Goal: Navigation & Orientation: Find specific page/section

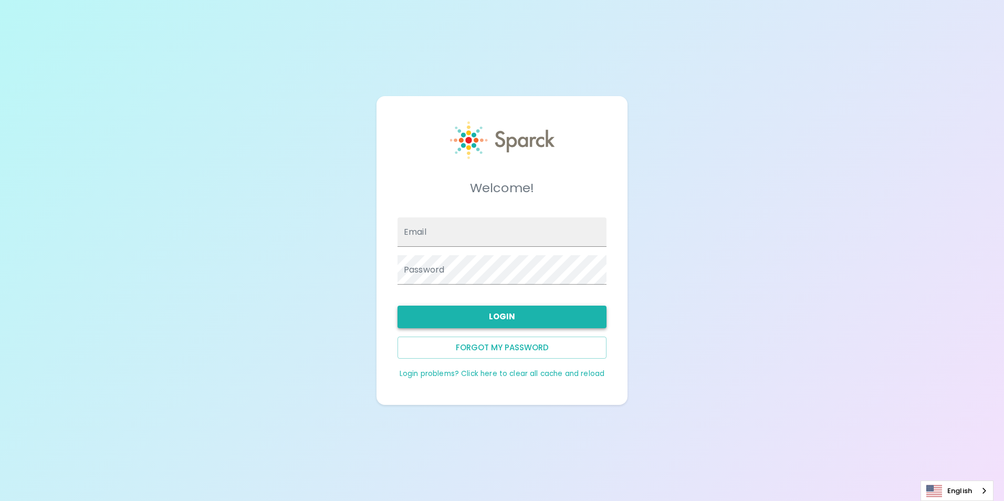
type input "[EMAIL_ADDRESS][DOMAIN_NAME]"
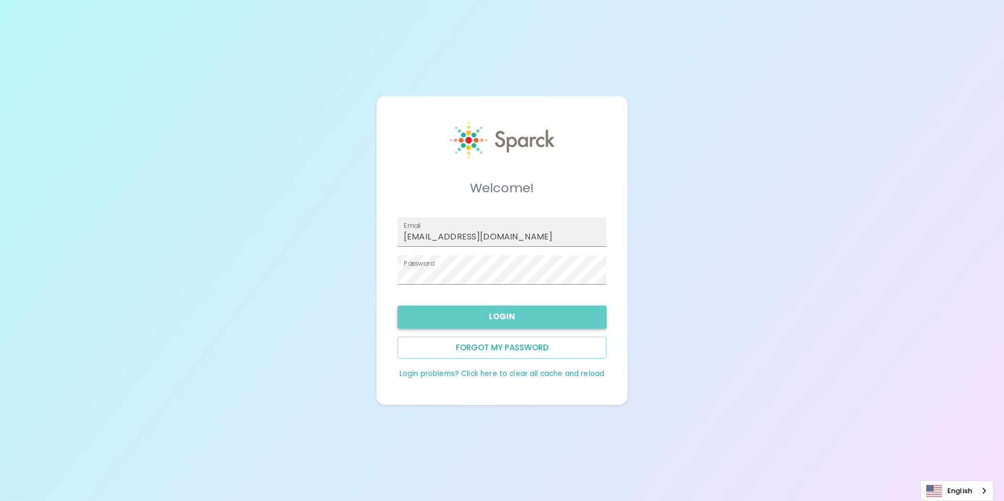
click at [566, 317] on button "Login" at bounding box center [502, 317] width 209 height 22
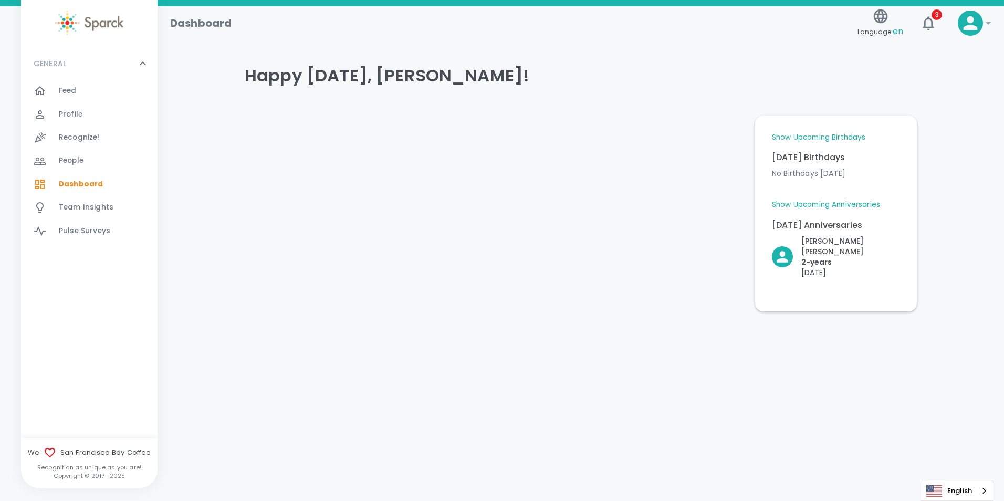
click at [801, 136] on link "Show Upcoming Birthdays" at bounding box center [819, 137] width 94 height 11
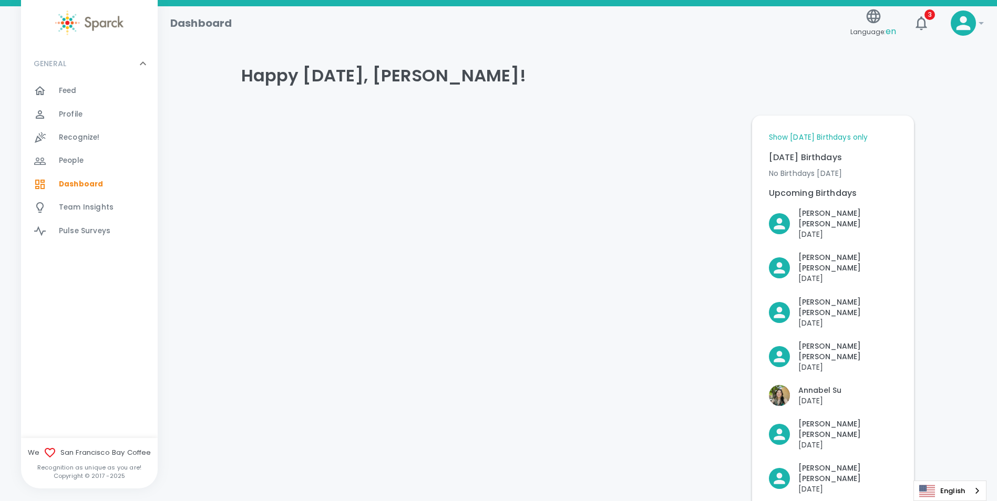
click at [801, 133] on link "Show [DATE] Birthdays only" at bounding box center [818, 137] width 99 height 11
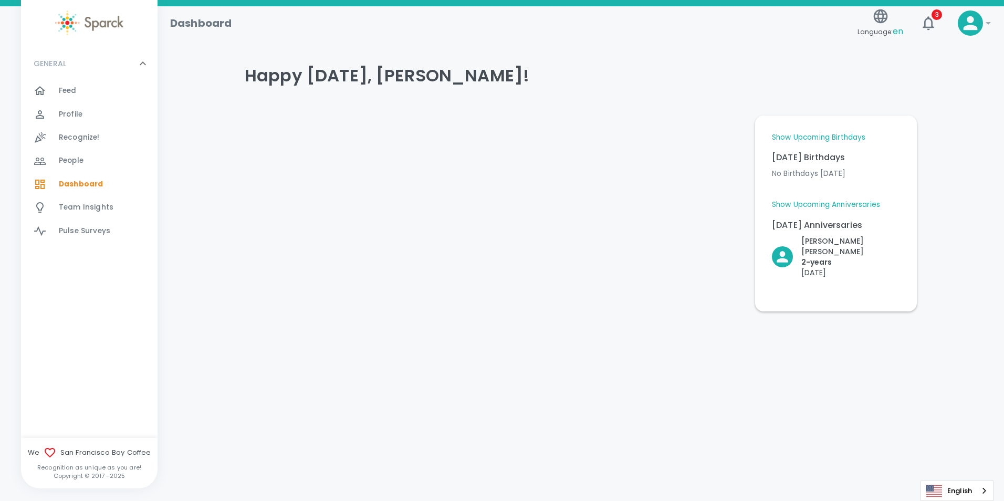
click at [801, 137] on link "Show Upcoming Birthdays" at bounding box center [819, 137] width 94 height 11
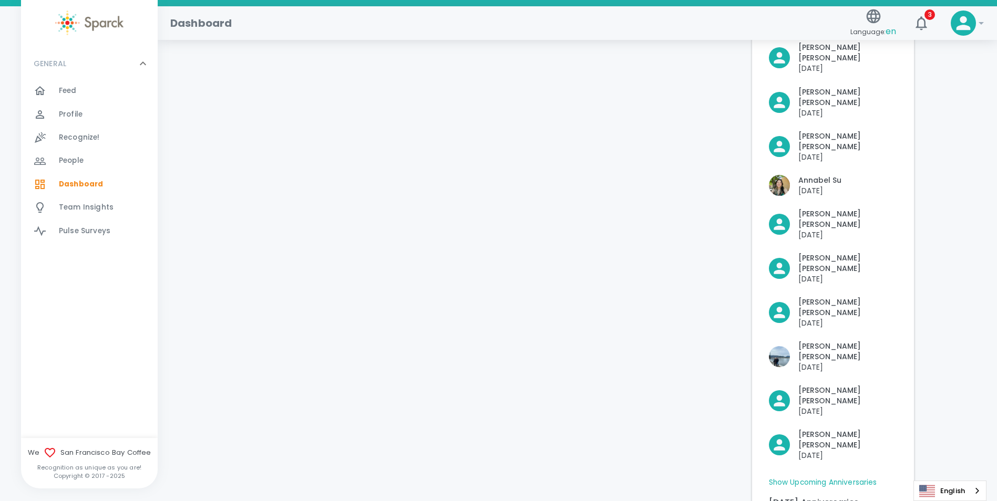
scroll to position [258, 0]
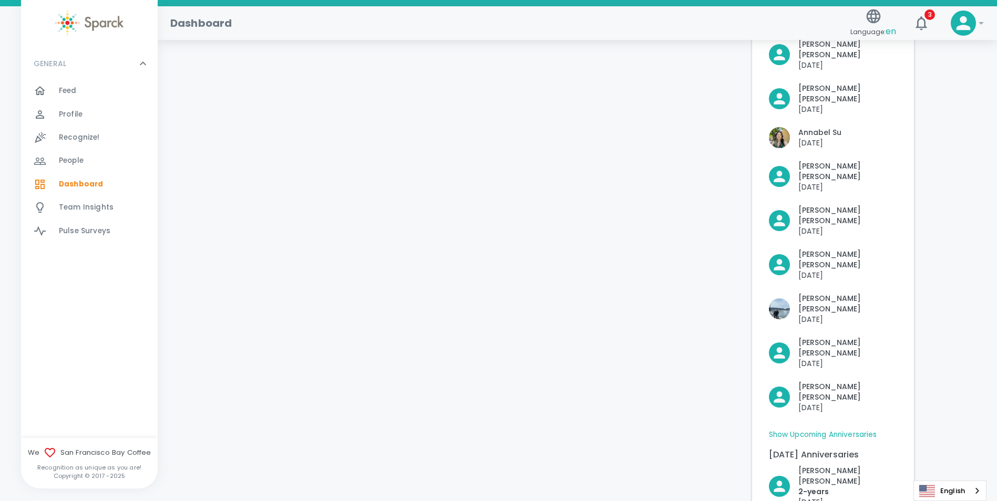
click at [801, 430] on link "Show Upcoming Anniversaries" at bounding box center [823, 435] width 108 height 11
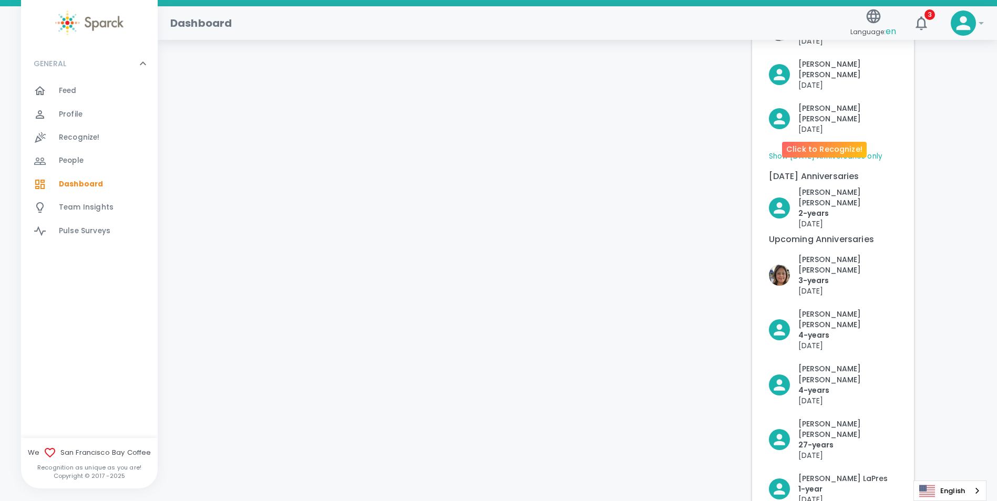
scroll to position [521, 0]
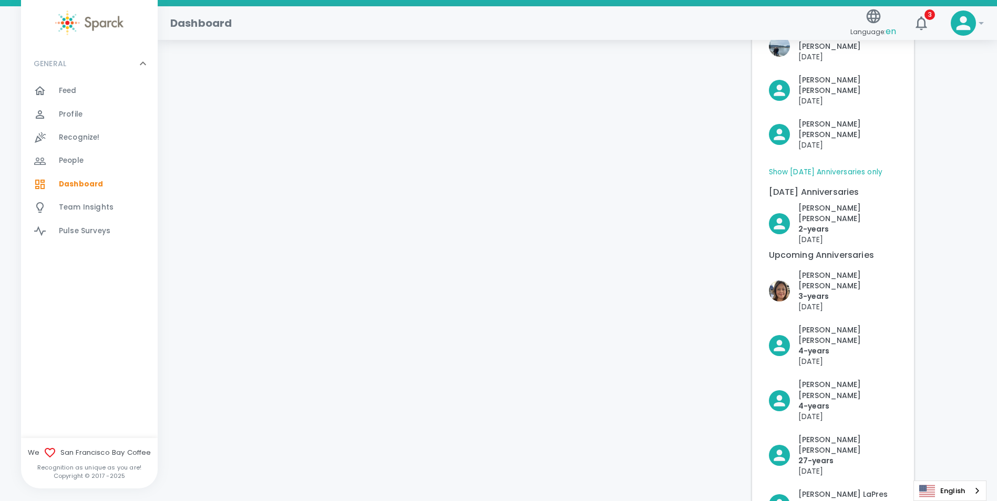
click at [71, 88] on span "Feed" at bounding box center [68, 91] width 18 height 11
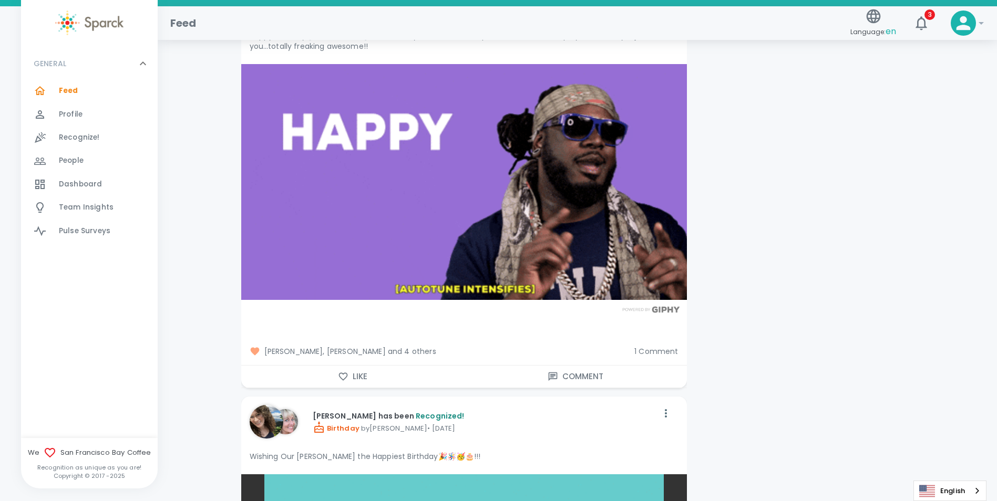
scroll to position [2206, 0]
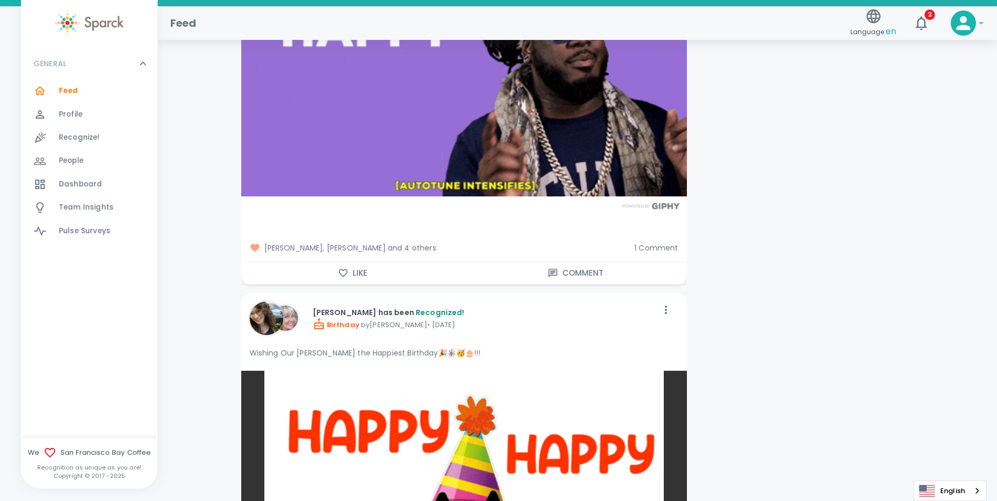
click at [292, 243] on span "[PERSON_NAME], [PERSON_NAME] and 4 others" at bounding box center [438, 248] width 377 height 11
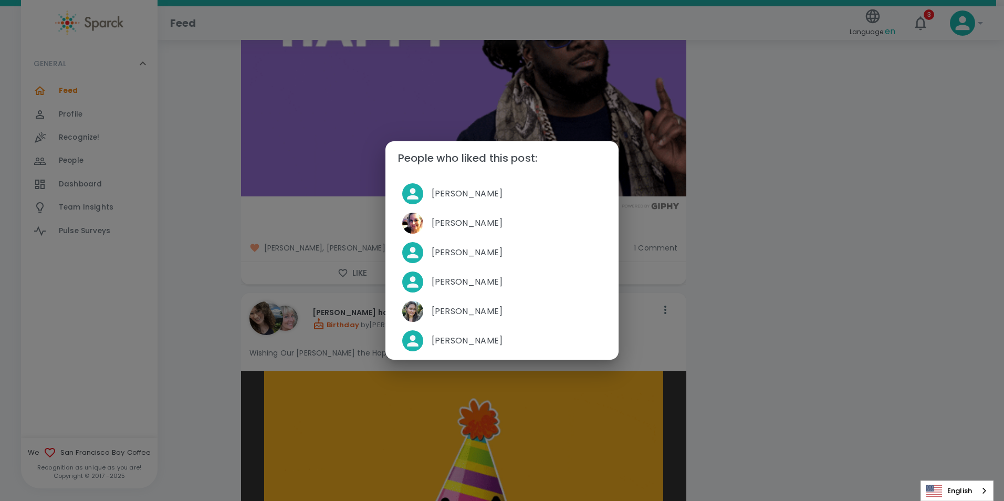
click at [801, 220] on div "People who liked this post: [PERSON_NAME] [PERSON_NAME] [PERSON_NAME] [PERSON_N…" at bounding box center [502, 250] width 1004 height 501
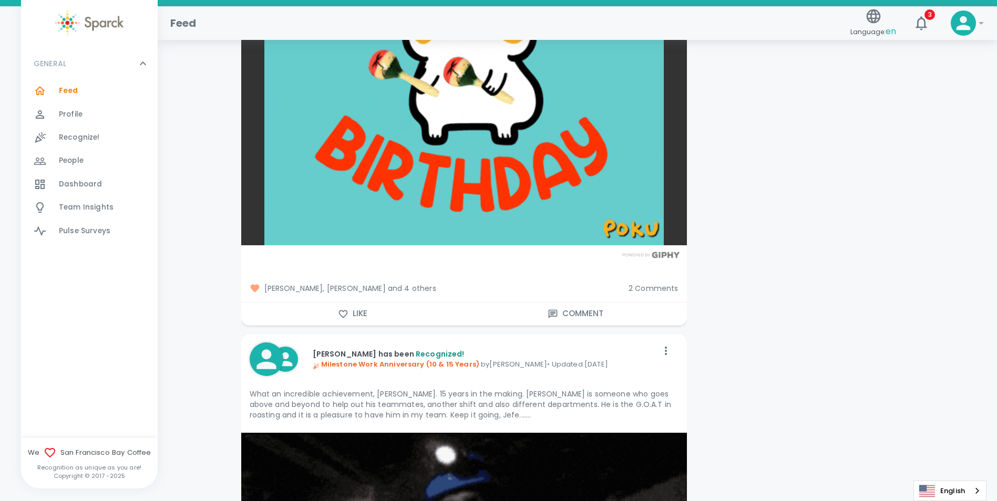
scroll to position [2732, 0]
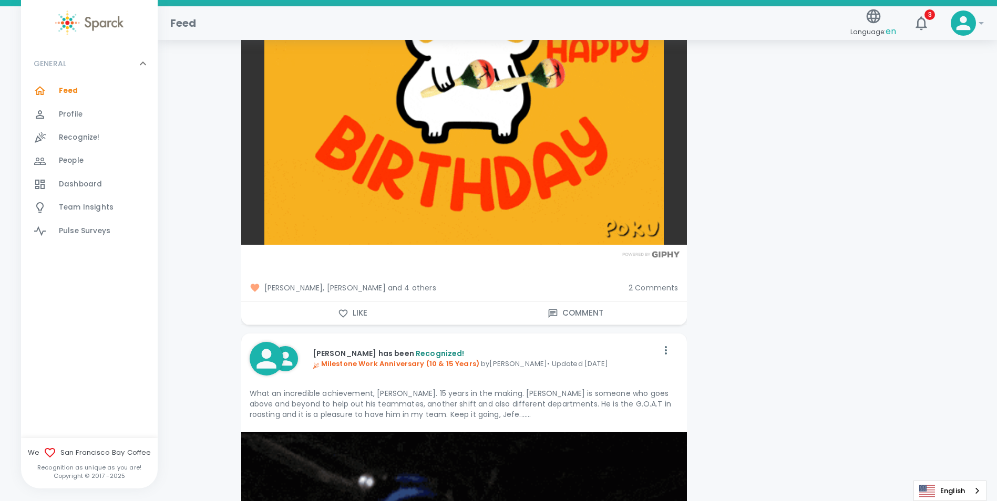
click at [309, 283] on span "[PERSON_NAME], [PERSON_NAME] and 4 others" at bounding box center [435, 288] width 370 height 11
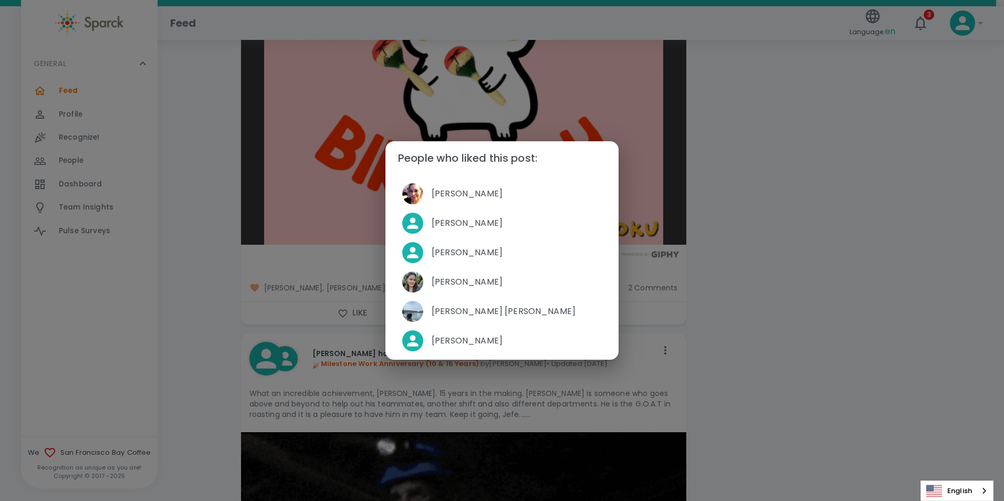
click at [801, 293] on div "People who liked this post: [PERSON_NAME] [PERSON_NAME] [PERSON_NAME] [PERSON_N…" at bounding box center [502, 250] width 1004 height 501
